Goal: Transaction & Acquisition: Purchase product/service

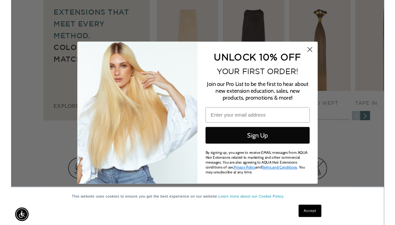
scroll to position [471, 0]
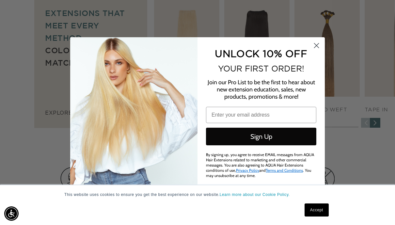
click at [317, 50] on circle "Close dialog" at bounding box center [316, 45] width 11 height 11
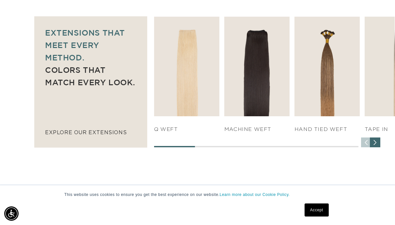
scroll to position [0, 349]
click at [341, 62] on img "3 / 7" at bounding box center [326, 66] width 65 height 99
click at [336, 97] on link "SHOP NOW" at bounding box center [327, 103] width 62 height 12
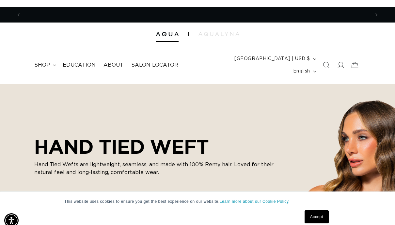
scroll to position [0, 349]
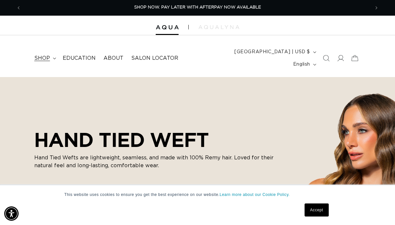
click at [39, 55] on span "shop" at bounding box center [42, 58] width 16 height 7
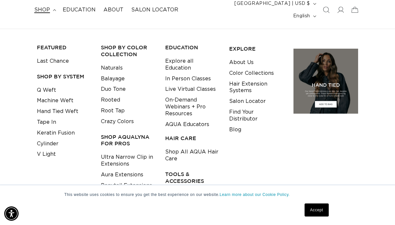
scroll to position [0, 697]
click at [121, 73] on link "Balayage" at bounding box center [113, 78] width 24 height 11
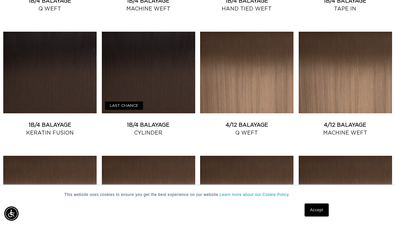
scroll to position [366, 0]
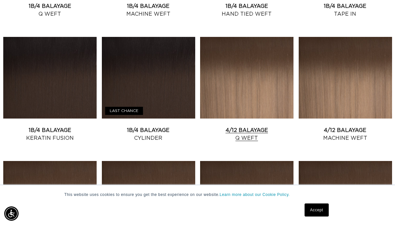
click at [264, 126] on link "4/12 Balayage Q Weft" at bounding box center [246, 134] width 93 height 16
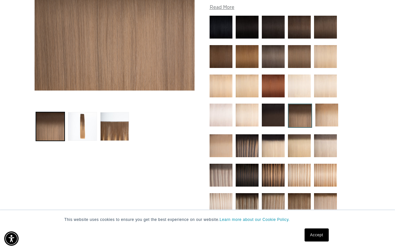
scroll to position [172, 0]
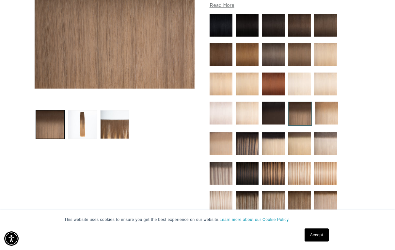
click at [254, 134] on img at bounding box center [247, 143] width 23 height 23
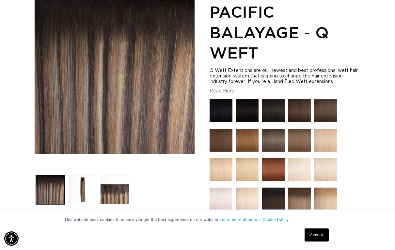
scroll to position [0, 349]
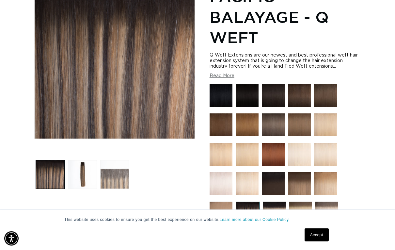
click at [116, 161] on button "Load image 3 in gallery view" at bounding box center [114, 174] width 29 height 29
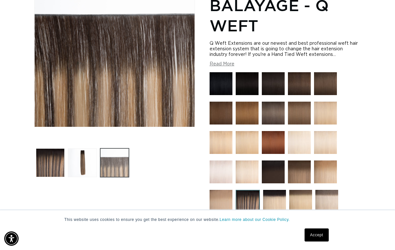
scroll to position [0, 697]
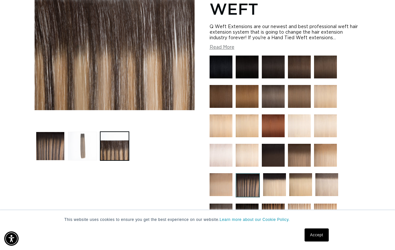
click at [91, 132] on button "Load image 2 in gallery view" at bounding box center [82, 146] width 29 height 29
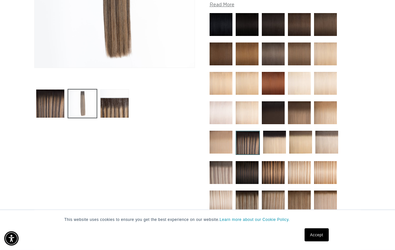
scroll to position [193, 0]
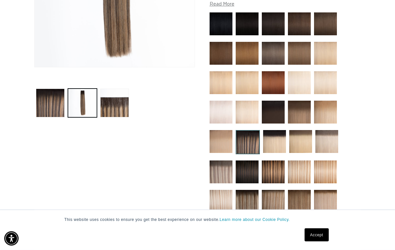
click at [304, 108] on img at bounding box center [299, 112] width 23 height 23
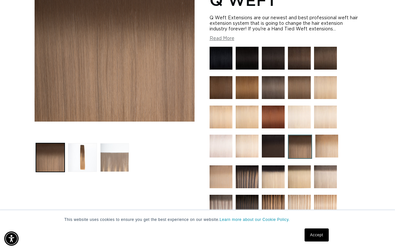
click at [115, 146] on button "Load image 3 in gallery view" at bounding box center [114, 157] width 29 height 29
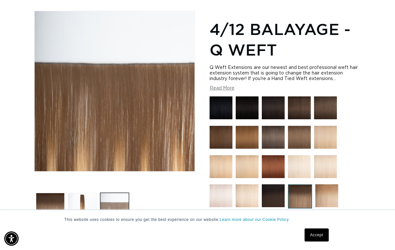
scroll to position [0, 349]
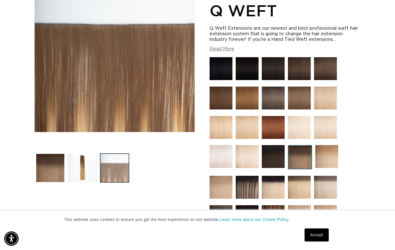
click at [85, 158] on button "Load image 2 in gallery view" at bounding box center [82, 167] width 29 height 29
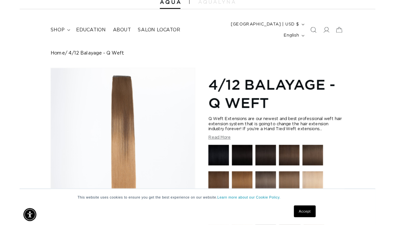
scroll to position [0, 0]
